Goal: Find specific page/section: Find specific page/section

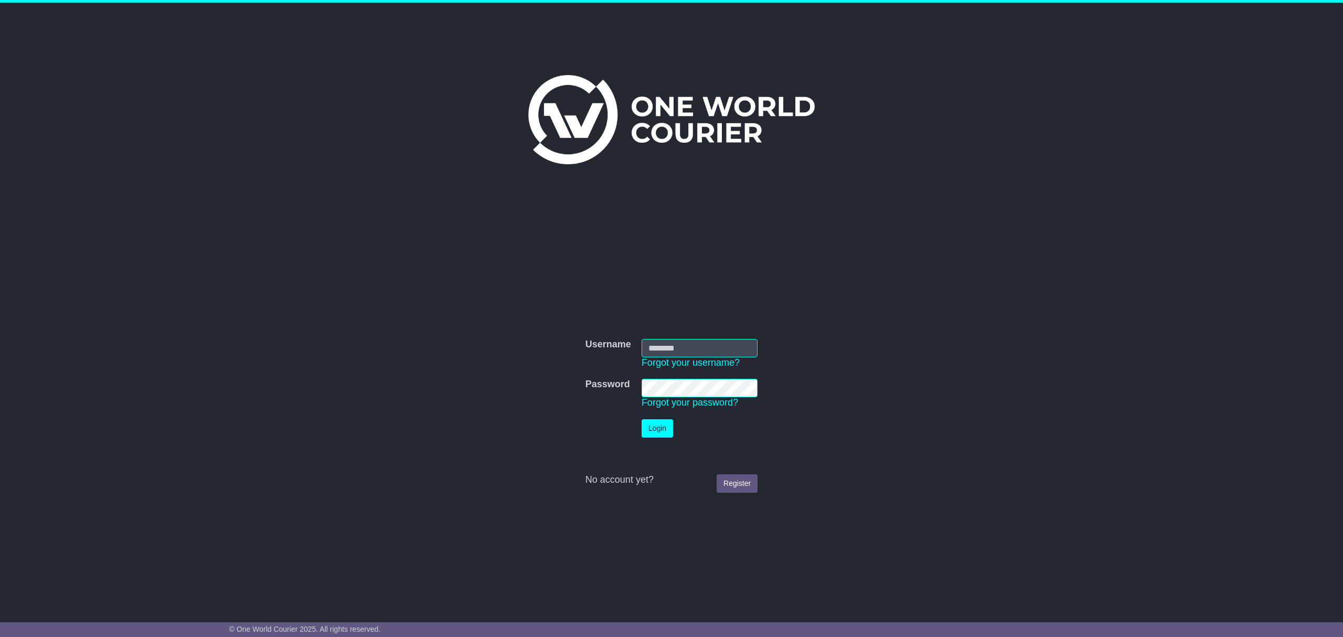
type input "**********"
click at [647, 427] on button "Login" at bounding box center [657, 428] width 31 height 18
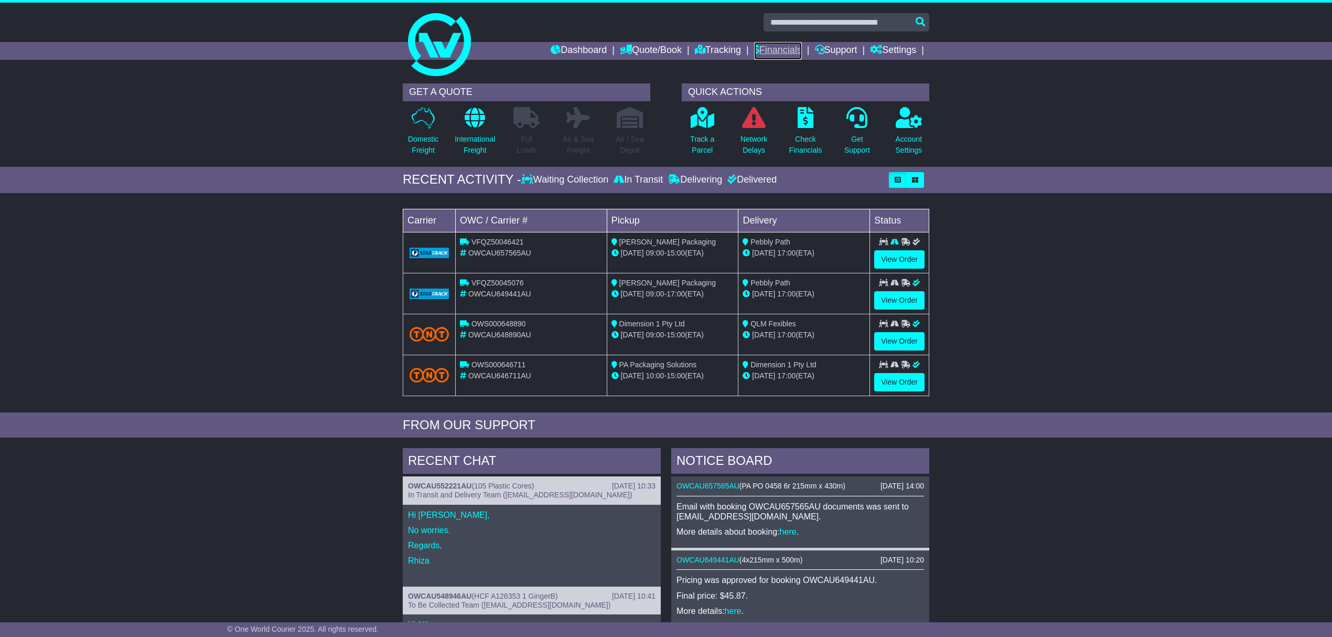
click at [787, 51] on link "Financials" at bounding box center [778, 51] width 48 height 18
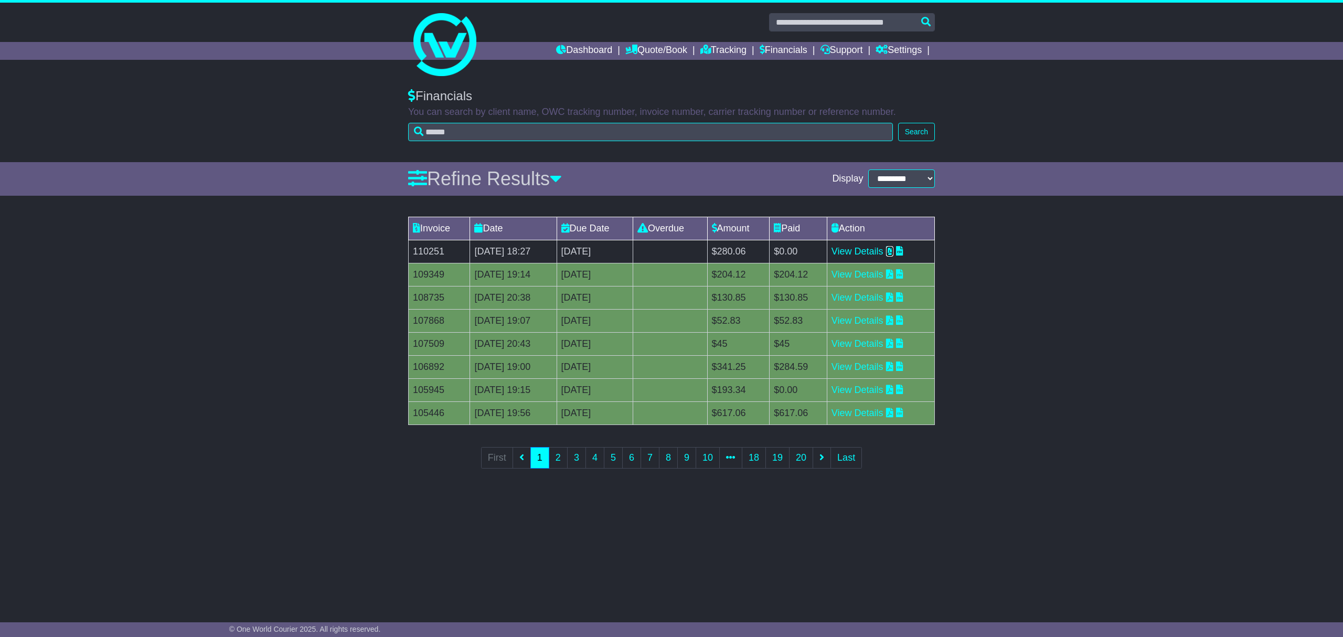
click at [893, 252] on icon at bounding box center [889, 250] width 7 height 9
